Goal: Check status: Check status

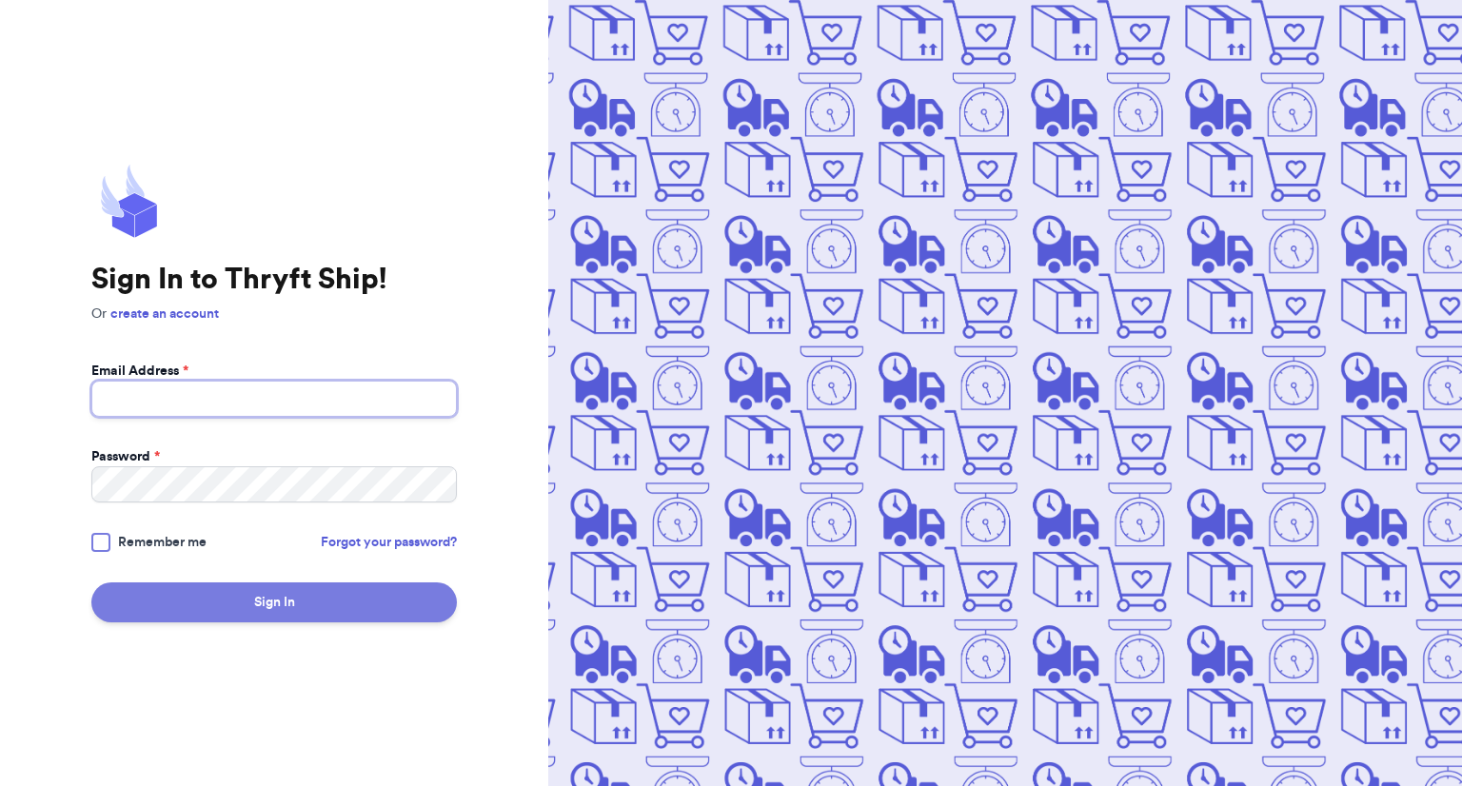
type input "tessagleason2013@gmail.com"
click at [411, 611] on button "Sign In" at bounding box center [274, 603] width 366 height 40
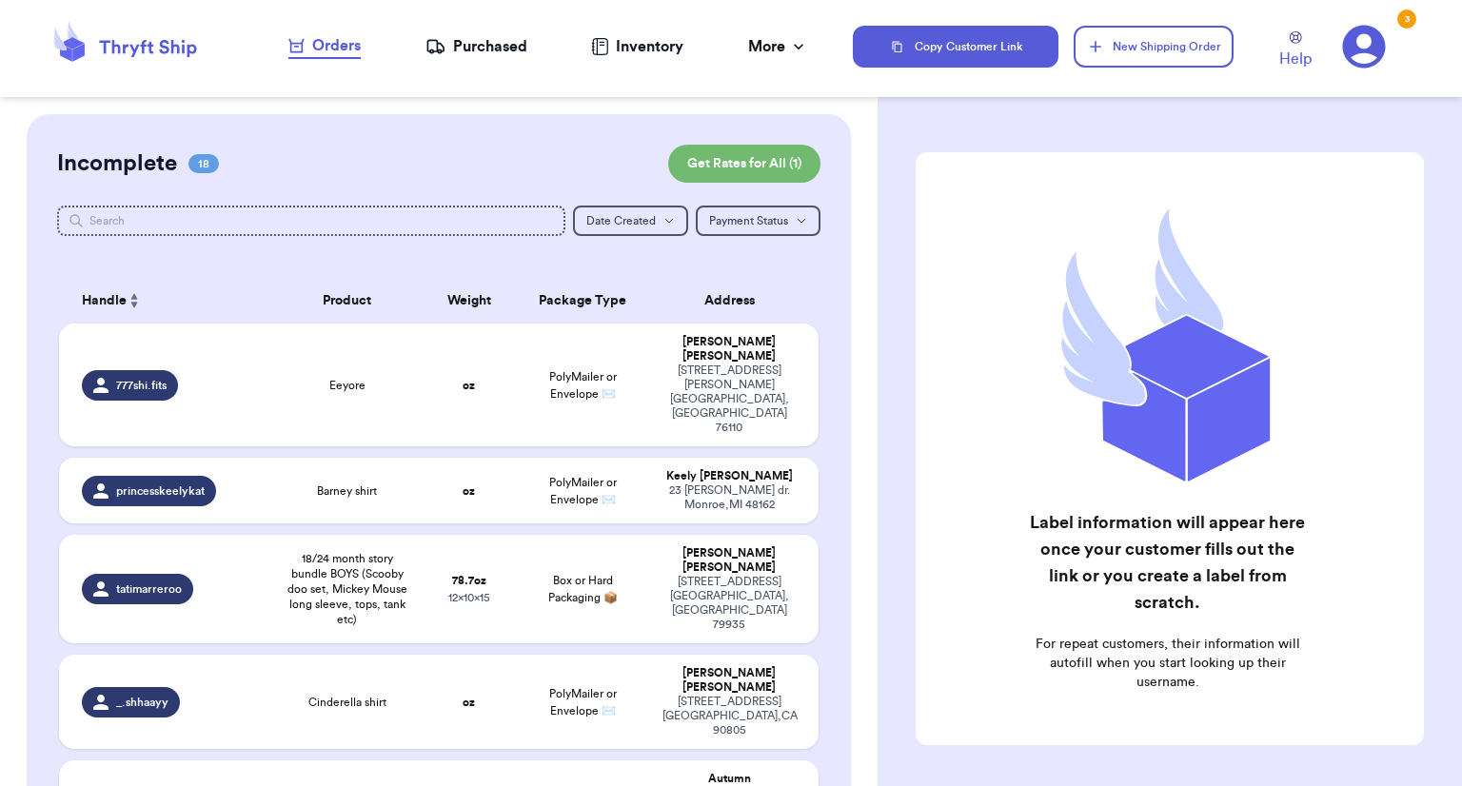
click at [499, 50] on div "Purchased" at bounding box center [477, 46] width 102 height 23
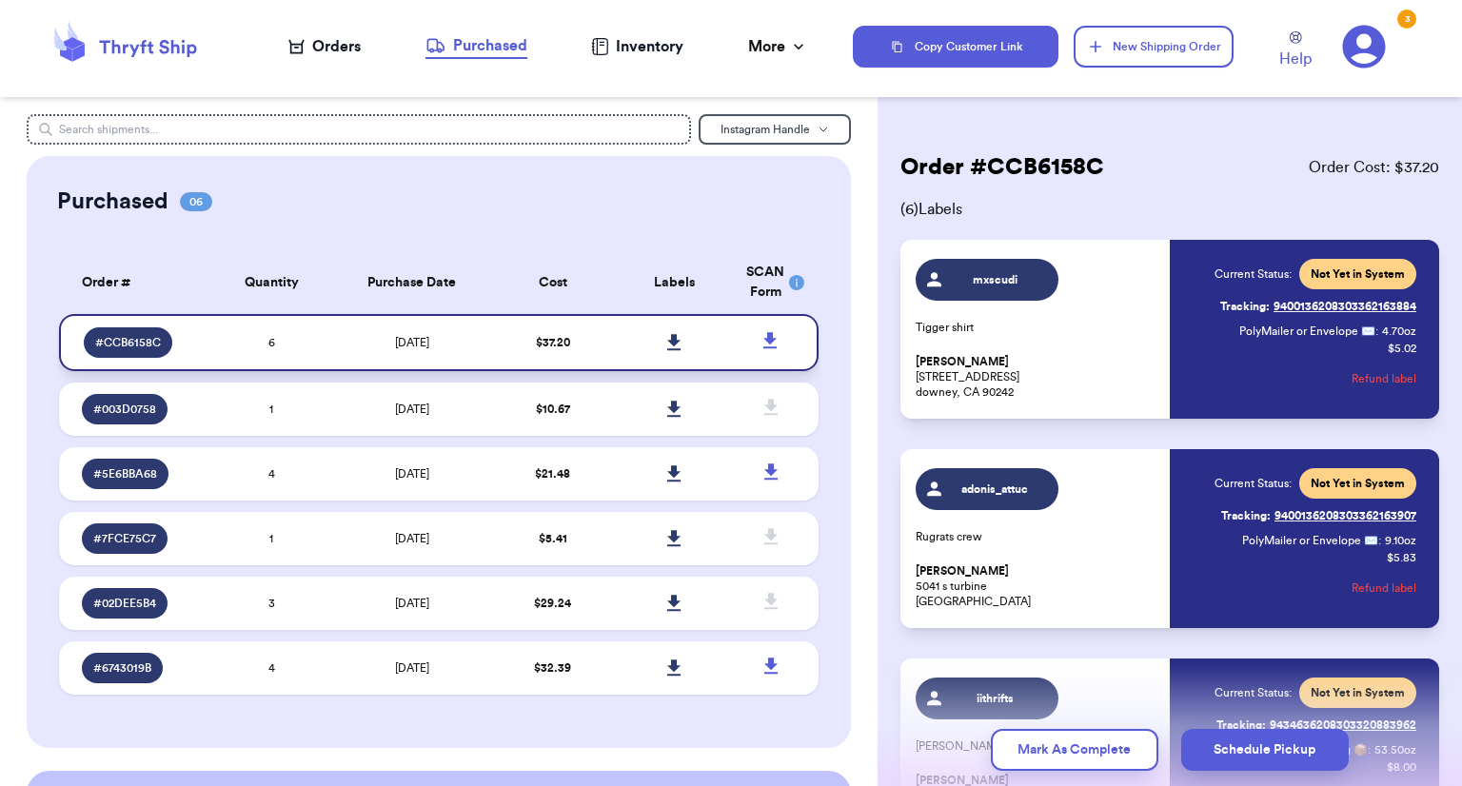
click at [667, 340] on icon at bounding box center [673, 342] width 13 height 16
